Goal: Task Accomplishment & Management: Use online tool/utility

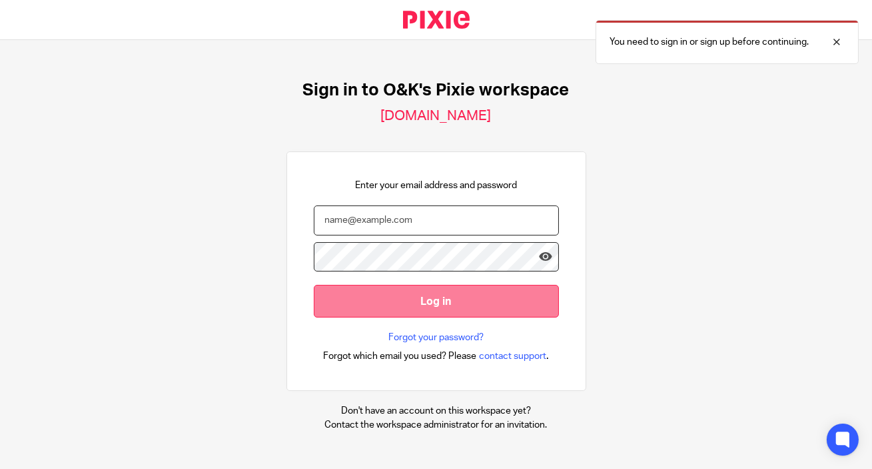
type input "info@oandk.co.uk"
click at [467, 300] on input "Log in" at bounding box center [436, 301] width 245 height 33
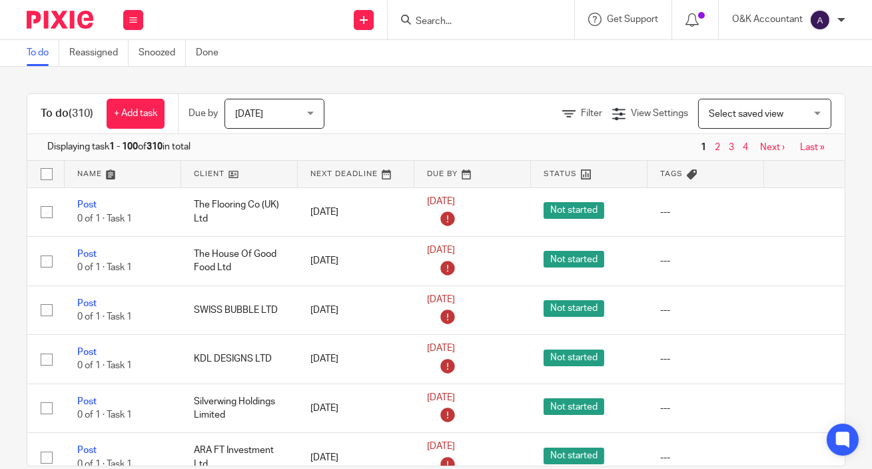
click at [456, 21] on input "Search" at bounding box center [475, 22] width 120 height 12
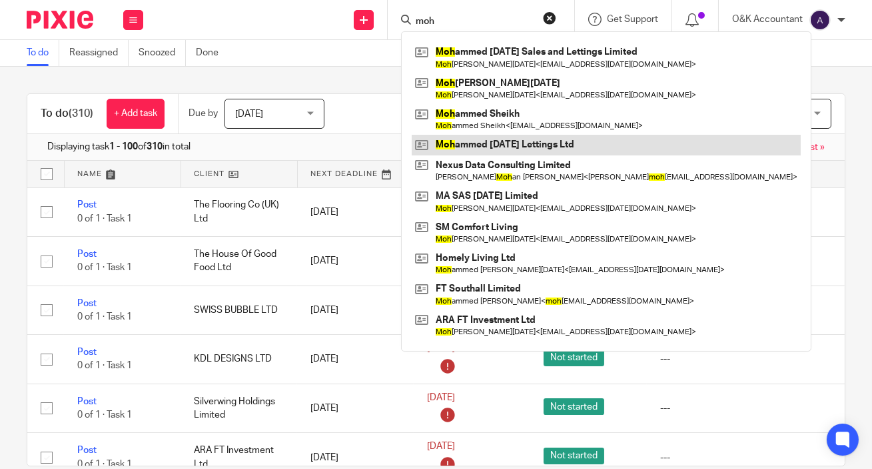
type input "moh"
click at [473, 150] on link at bounding box center [606, 145] width 389 height 20
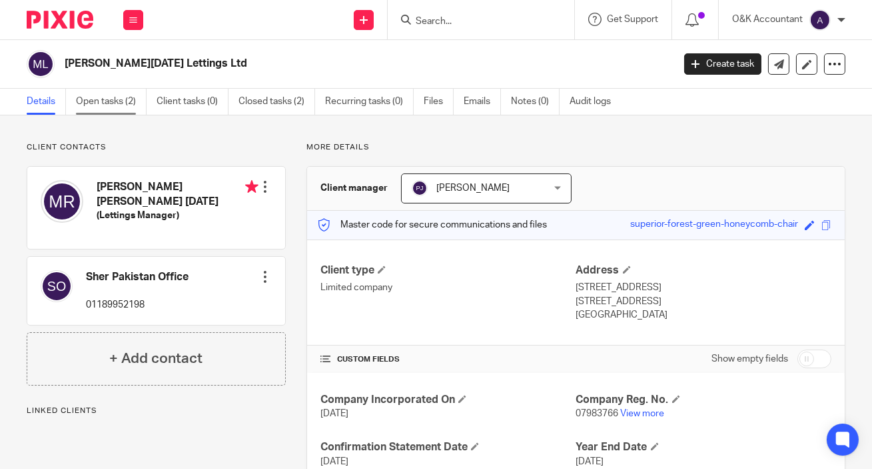
click at [115, 100] on link "Open tasks (2)" at bounding box center [111, 102] width 71 height 26
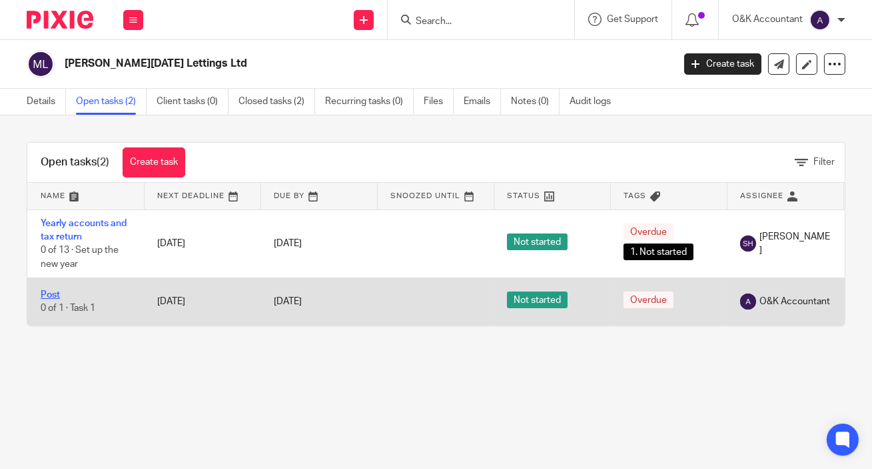
click at [51, 293] on link "Post" at bounding box center [50, 294] width 19 height 9
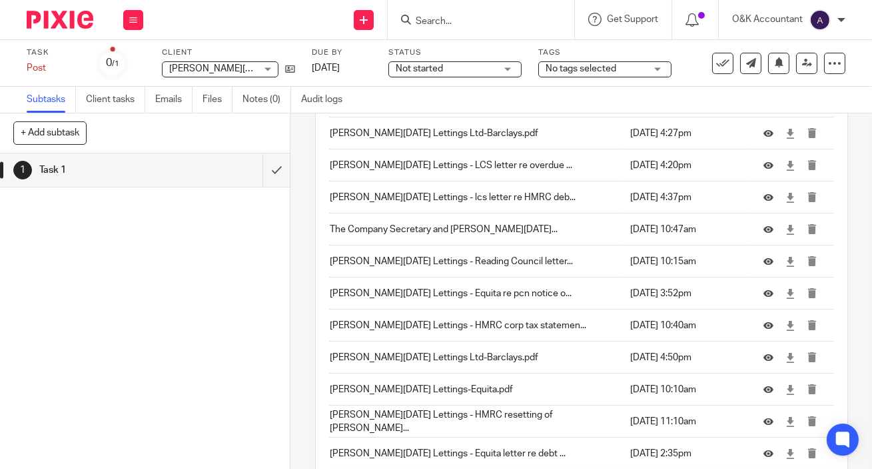
scroll to position [1530, 0]
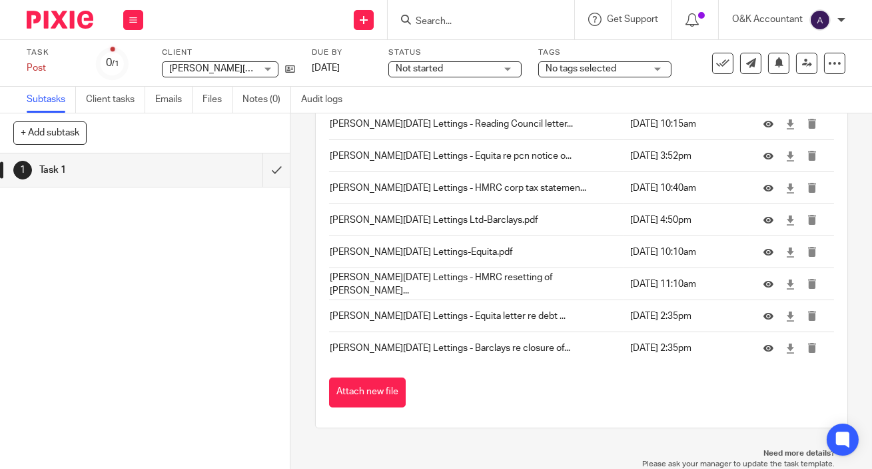
click at [367, 387] on button "Attach new file" at bounding box center [367, 392] width 77 height 30
